Goal: Task Accomplishment & Management: Manage account settings

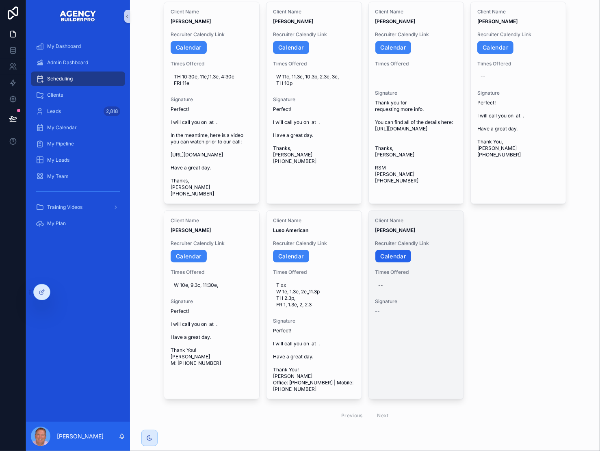
scroll to position [107, 0]
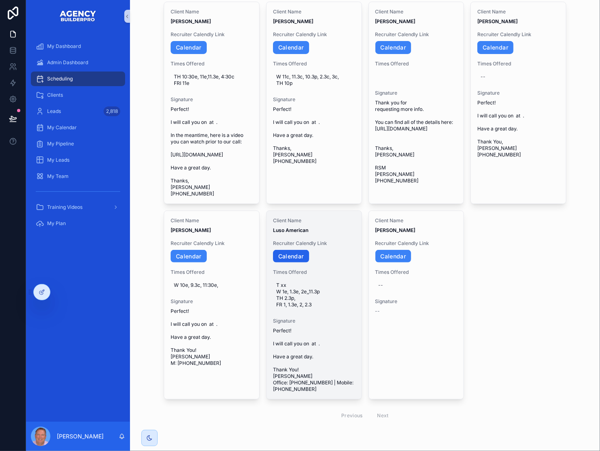
click at [306, 263] on link "Calendar" at bounding box center [291, 256] width 36 height 13
click at [352, 363] on icon "scrollable content" at bounding box center [348, 360] width 6 height 6
click at [300, 263] on link "Calendar" at bounding box center [291, 256] width 36 height 13
click at [352, 363] on icon "scrollable content" at bounding box center [348, 360] width 6 height 6
click at [300, 263] on link "Calendar" at bounding box center [291, 256] width 36 height 13
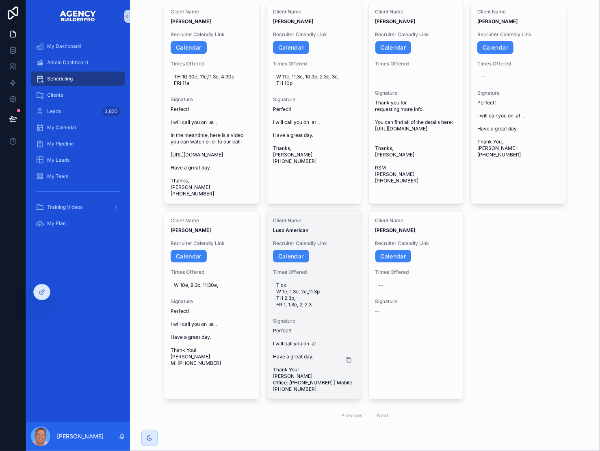
click at [352, 363] on icon "scrollable content" at bounding box center [348, 360] width 6 height 6
click at [298, 263] on link "Calendar" at bounding box center [291, 256] width 36 height 13
click at [316, 308] on span "T xx W 1e, 1.3e, 2e,,11.3p TH 2.3p, FR 1, 1.3e, 2, 2.3" at bounding box center [314, 295] width 76 height 26
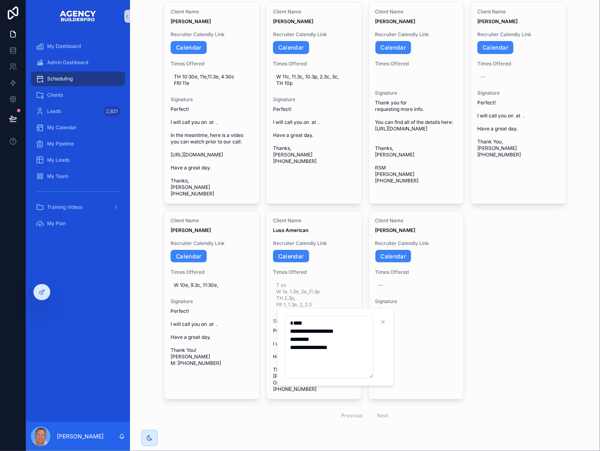
click at [307, 352] on textarea "**********" at bounding box center [329, 346] width 89 height 63
type textarea "**********"
click at [397, 321] on icon "scrollable content" at bounding box center [394, 321] width 6 height 6
